Goal: Navigation & Orientation: Find specific page/section

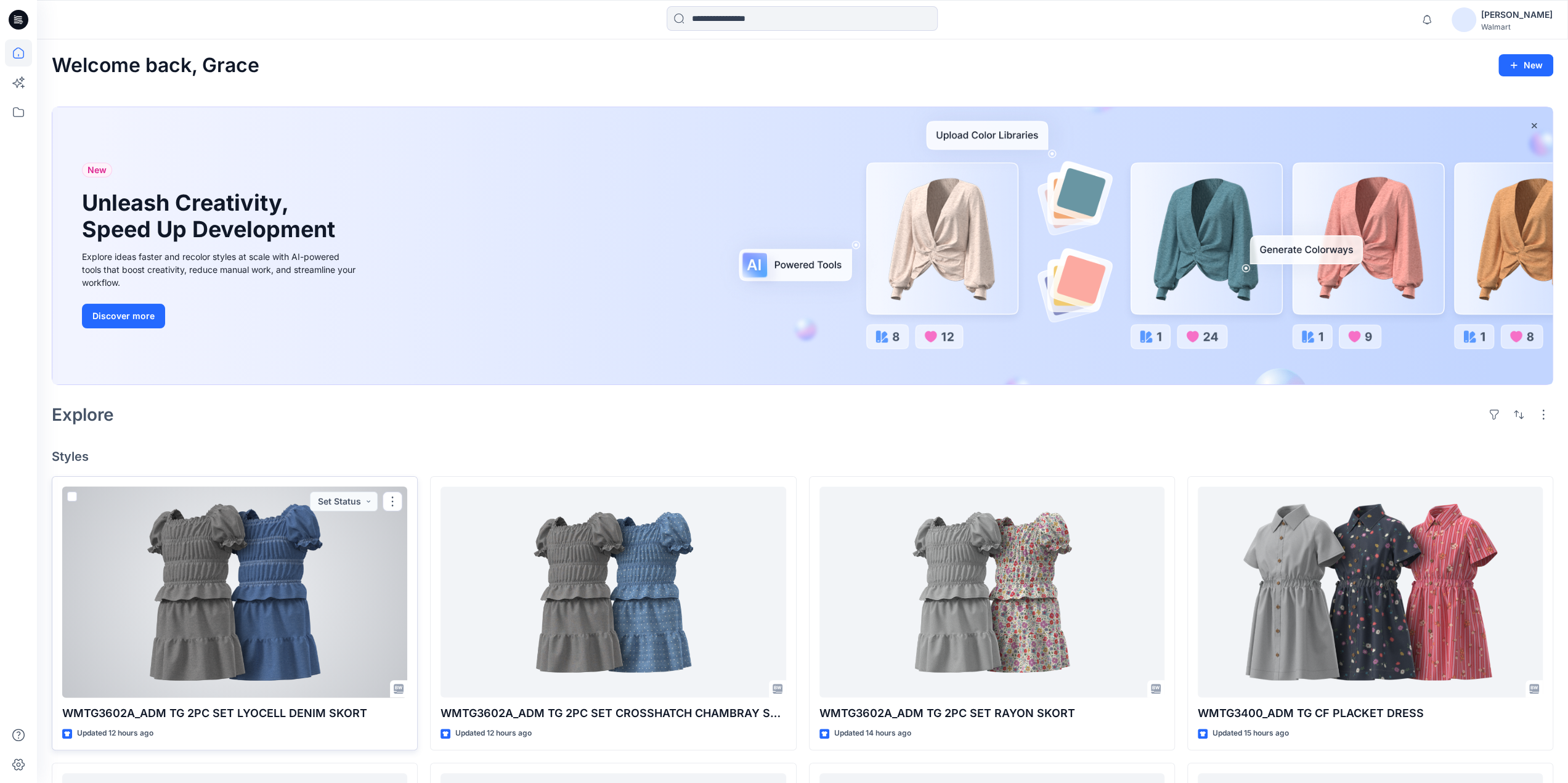
click at [301, 611] on div at bounding box center [235, 592] width 345 height 211
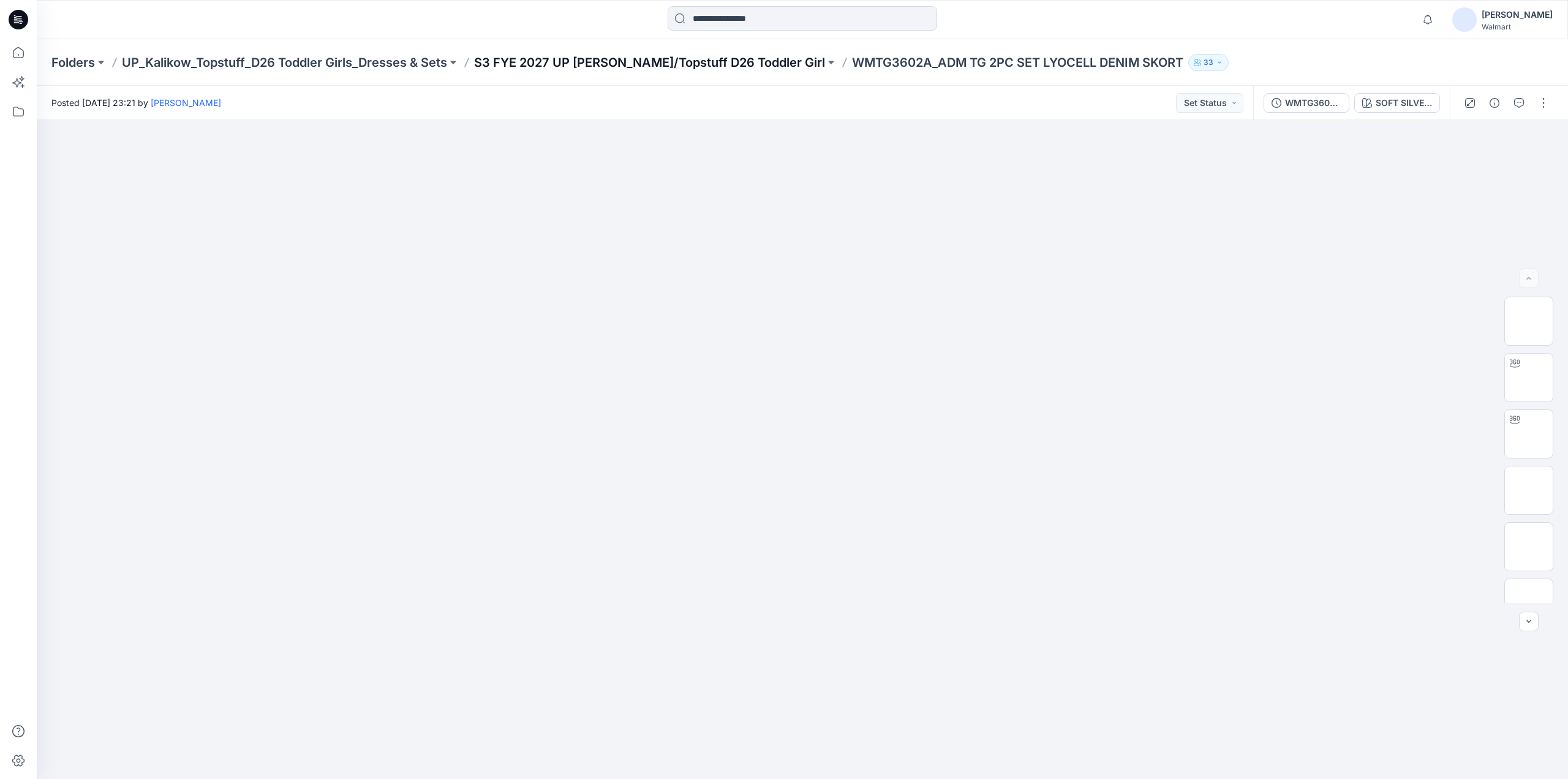
click at [560, 56] on p "S3 FYE 2027 UP [PERSON_NAME]/Topstuff D26 Toddler Girl" at bounding box center [650, 62] width 351 height 17
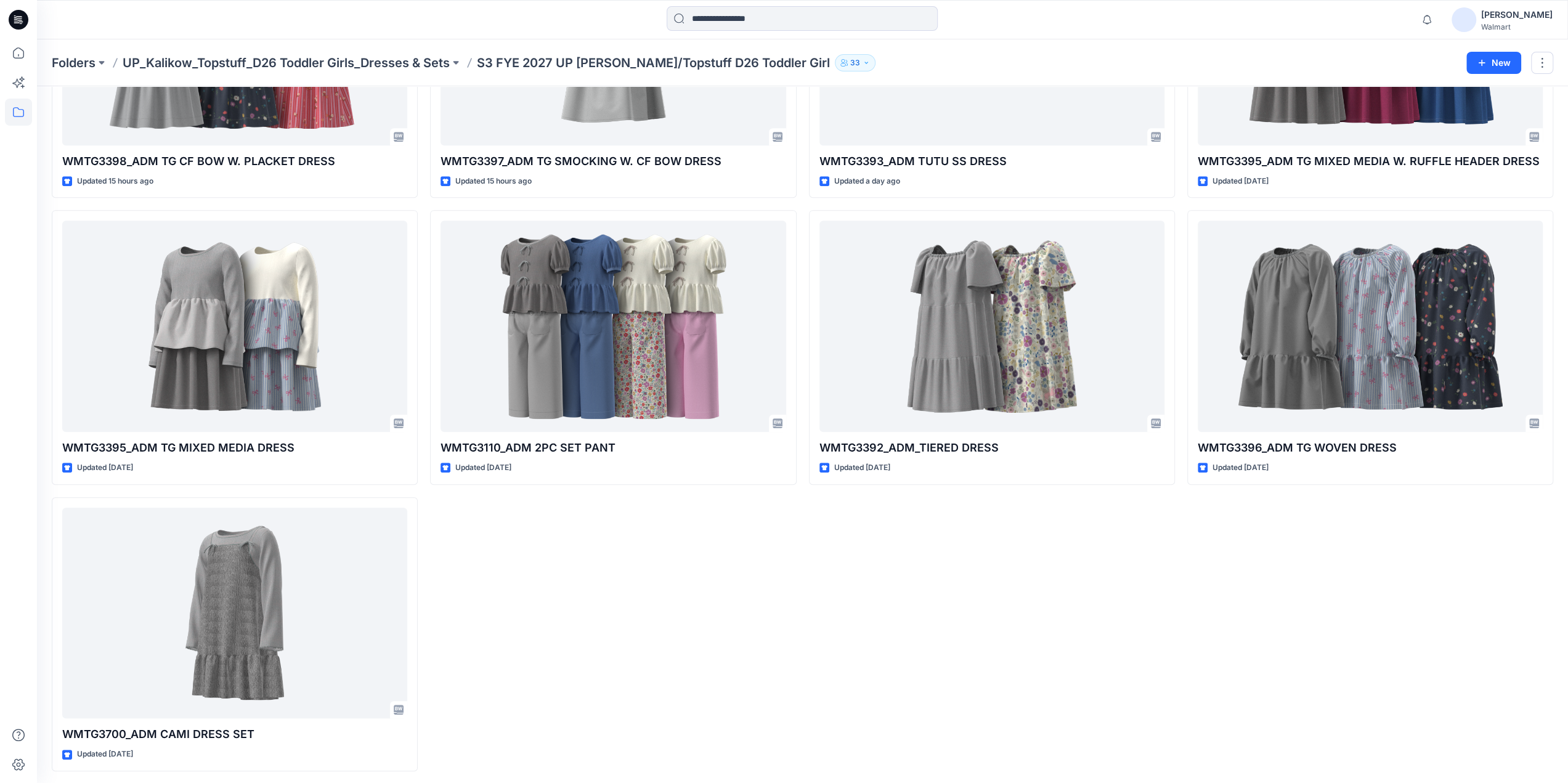
scroll to position [502, 0]
click at [1541, 64] on button "button" at bounding box center [1541, 62] width 22 height 22
